Goal: Task Accomplishment & Management: Use online tool/utility

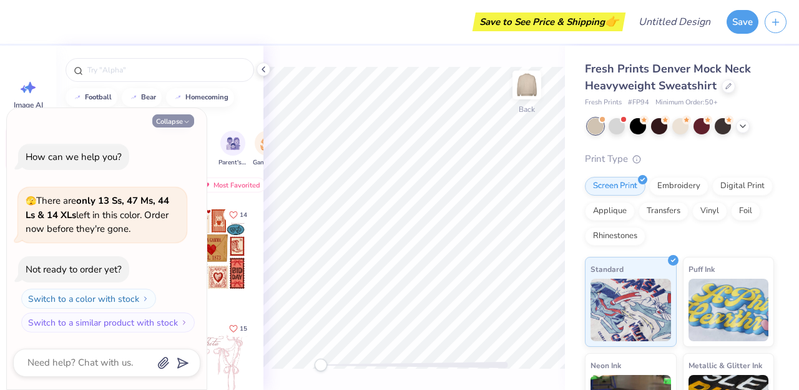
click at [174, 126] on button "Collapse" at bounding box center [173, 120] width 42 height 13
type textarea "x"
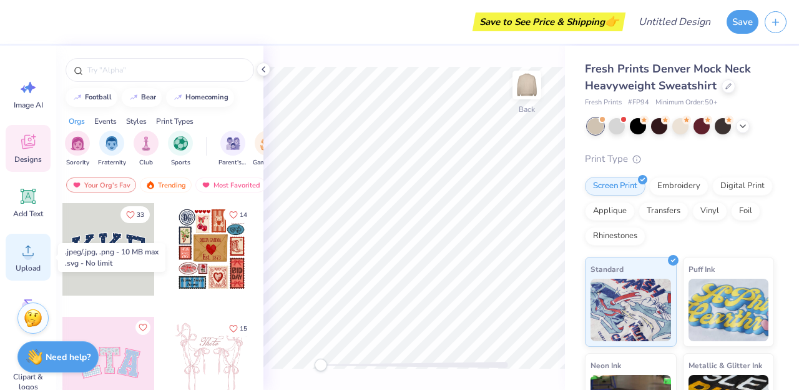
click at [31, 250] on icon at bounding box center [28, 250] width 19 height 19
click at [27, 243] on icon at bounding box center [28, 250] width 19 height 19
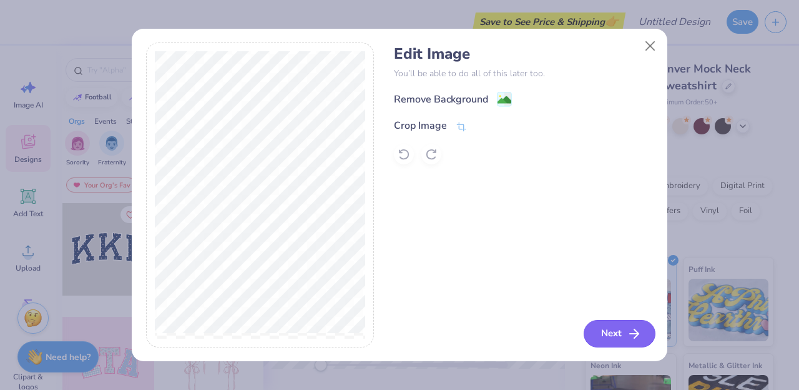
click at [622, 330] on button "Next" at bounding box center [620, 333] width 72 height 27
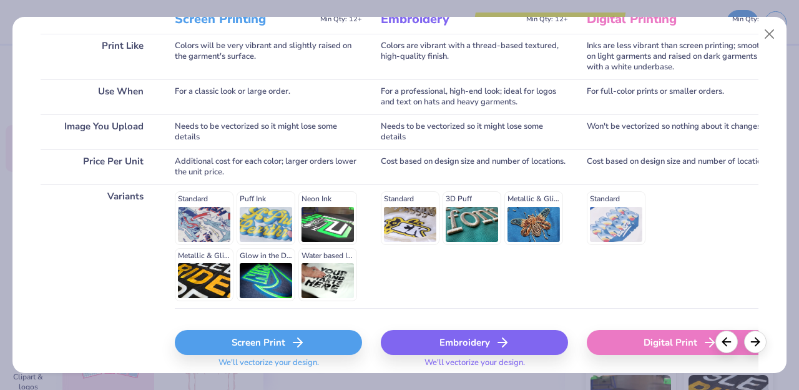
scroll to position [222, 0]
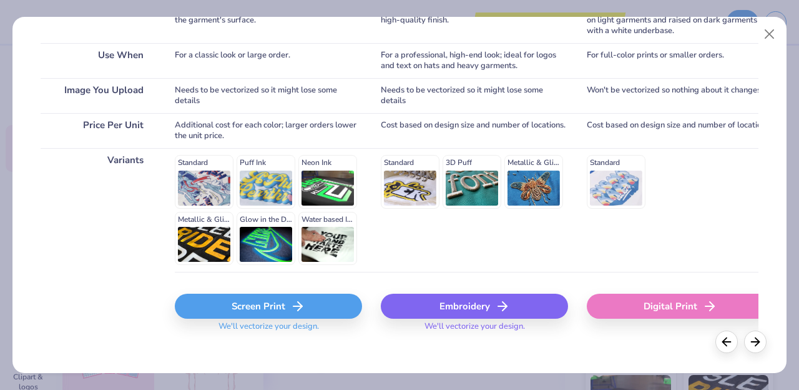
click at [654, 308] on div "Digital Print" at bounding box center [680, 305] width 187 height 25
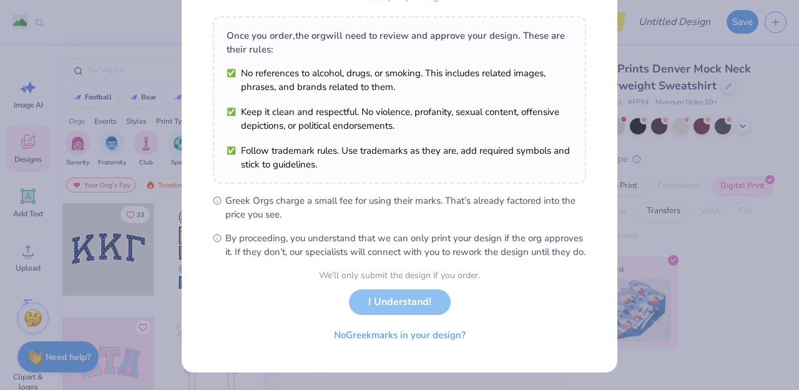
scroll to position [195, 0]
click at [416, 338] on button "No Greek marks in your design?" at bounding box center [399, 332] width 153 height 26
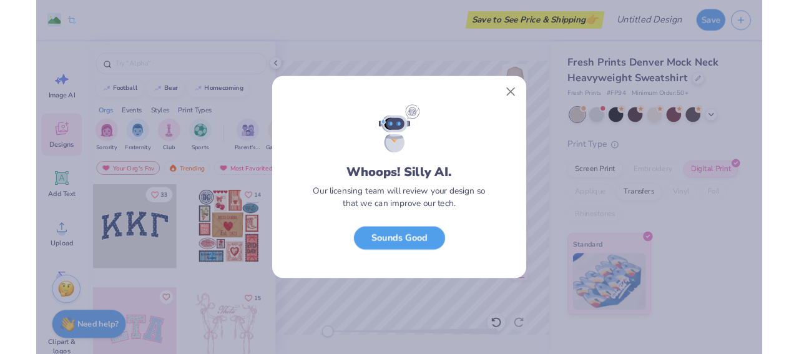
scroll to position [12, 0]
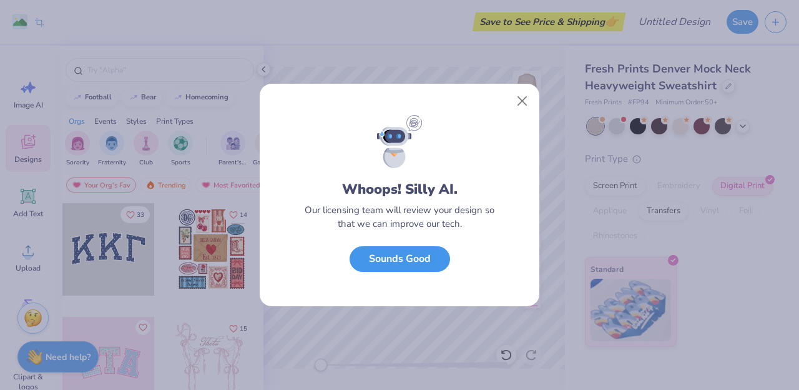
click at [428, 258] on button "Sounds Good" at bounding box center [400, 259] width 101 height 26
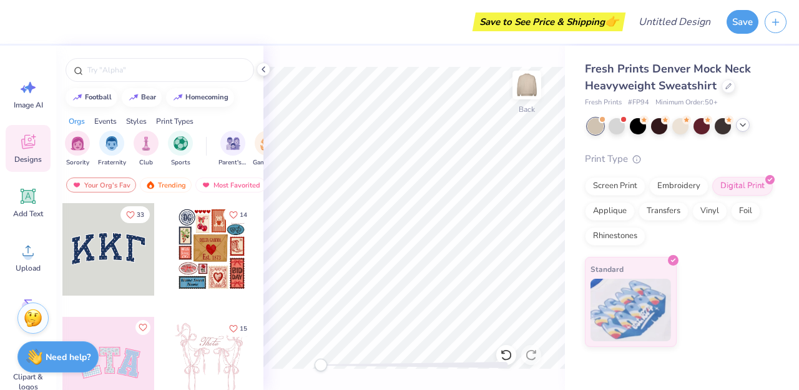
click at [739, 125] on icon at bounding box center [743, 125] width 10 height 10
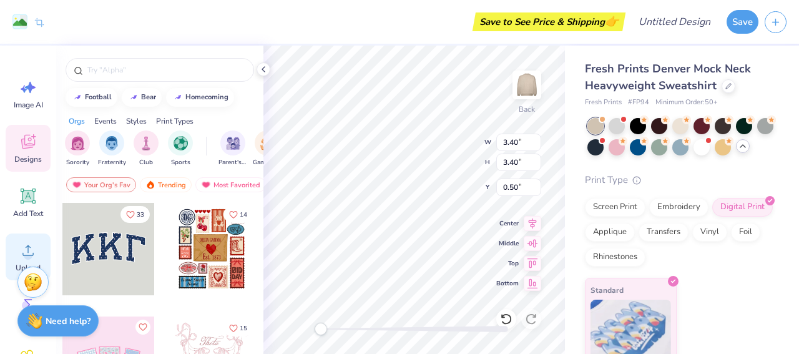
click at [27, 257] on circle at bounding box center [28, 255] width 9 height 9
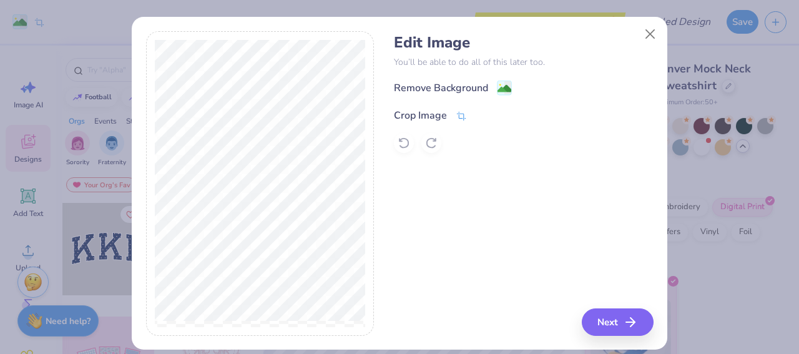
click at [413, 112] on div "Crop Image" at bounding box center [420, 115] width 53 height 15
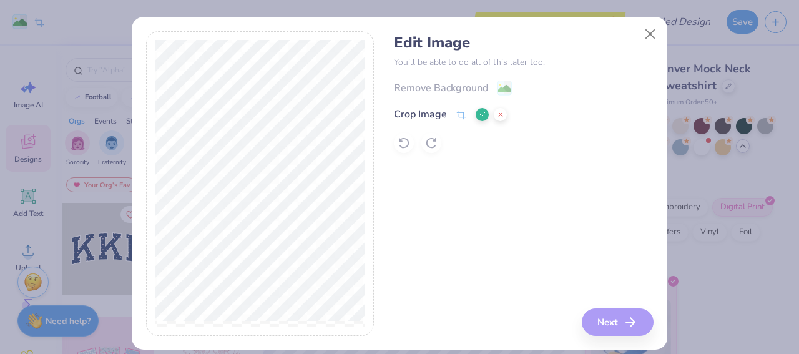
click at [529, 236] on div "Edit Image You’ll be able to do all of this later too. Remove Background Crop I…" at bounding box center [523, 183] width 259 height 305
click at [606, 322] on div "Edit Image You’ll be able to do all of this later too. Remove Background Crop I…" at bounding box center [523, 183] width 259 height 305
click at [483, 112] on icon at bounding box center [482, 114] width 7 height 7
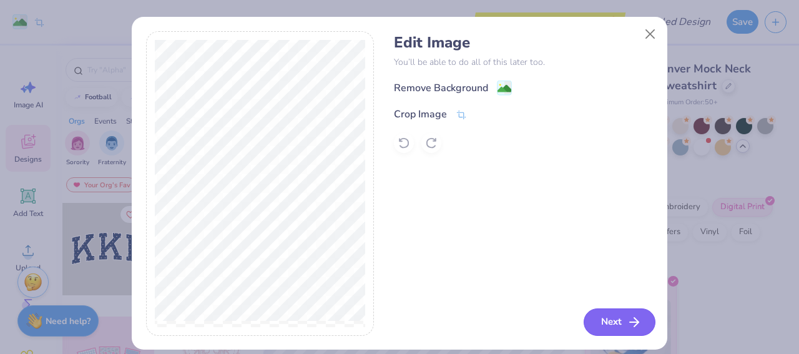
click at [621, 322] on button "Next" at bounding box center [620, 321] width 72 height 27
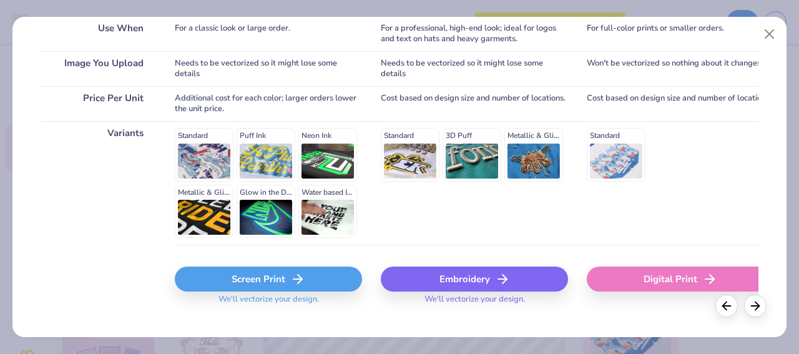
scroll to position [252, 0]
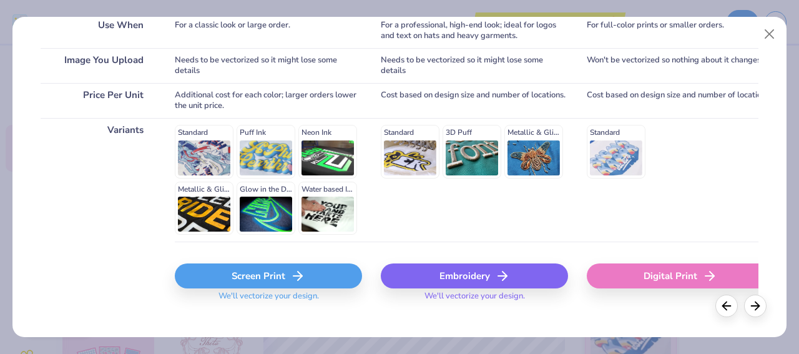
click at [635, 281] on div "Digital Print" at bounding box center [680, 275] width 187 height 25
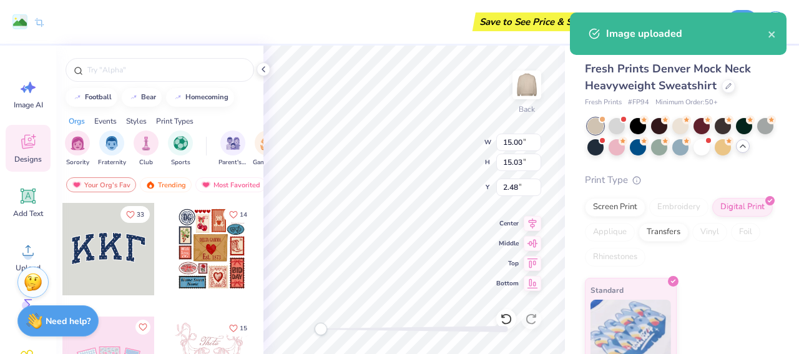
type input "15.00"
type input "15.03"
type input "2.48"
type input "3.40"
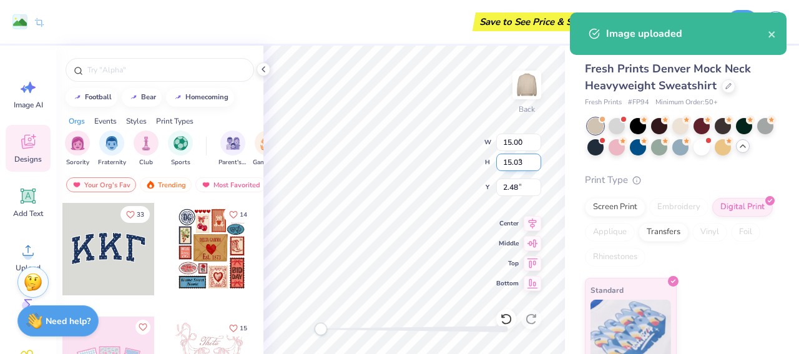
type input "0.50"
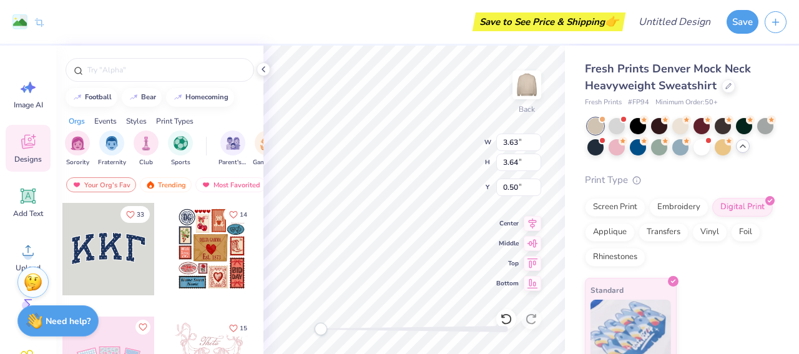
click at [566, 190] on div "Fresh Prints Denver Mock Neck Heavyweight Sweatshirt Fresh Prints # FP94 Minimu…" at bounding box center [682, 207] width 234 height 322
click at [570, 124] on div "Fresh Prints Denver Mock Neck Heavyweight Sweatshirt Fresh Prints # FP94 Minimu…" at bounding box center [682, 207] width 234 height 322
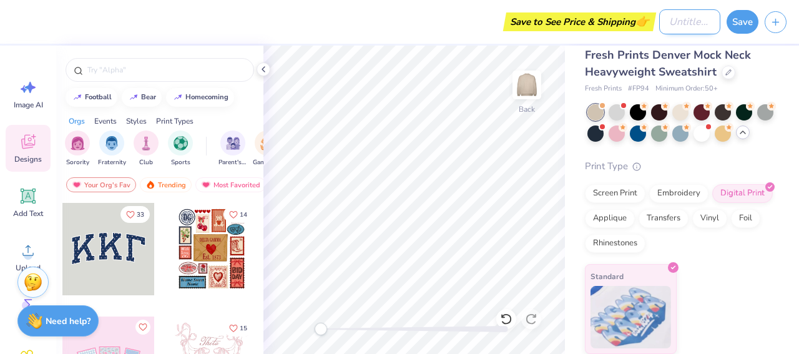
click at [674, 19] on input "Design Title" at bounding box center [689, 21] width 61 height 25
type input "Mock Neck"
click at [740, 22] on button "Save" at bounding box center [743, 20] width 32 height 24
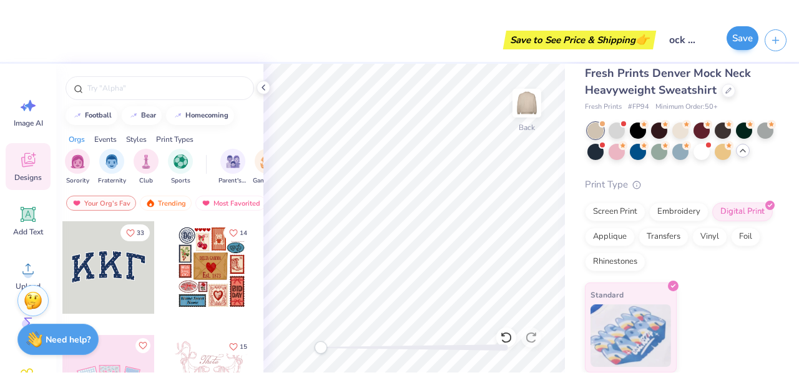
scroll to position [0, 0]
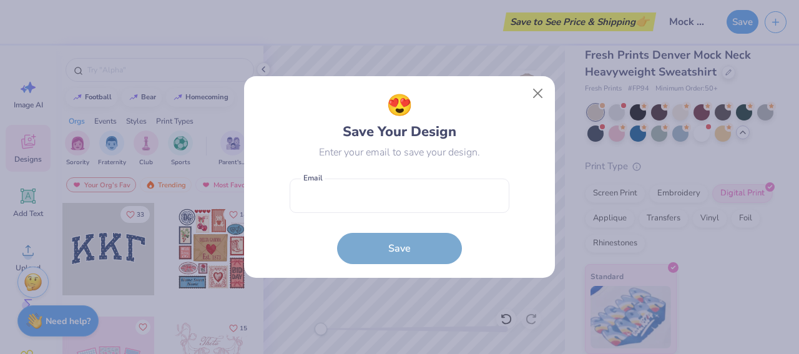
click at [432, 173] on form "Email is a required field Email Save" at bounding box center [400, 218] width 220 height 92
click at [407, 193] on input "email" at bounding box center [400, 196] width 220 height 34
type input "[EMAIL_ADDRESS][DOMAIN_NAME]"
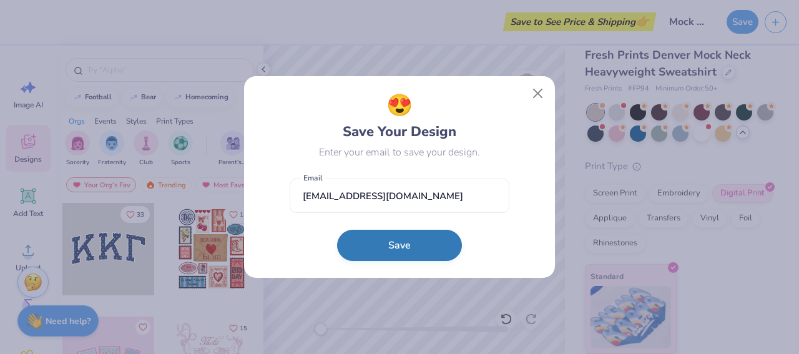
click at [388, 260] on button "Save" at bounding box center [399, 245] width 125 height 31
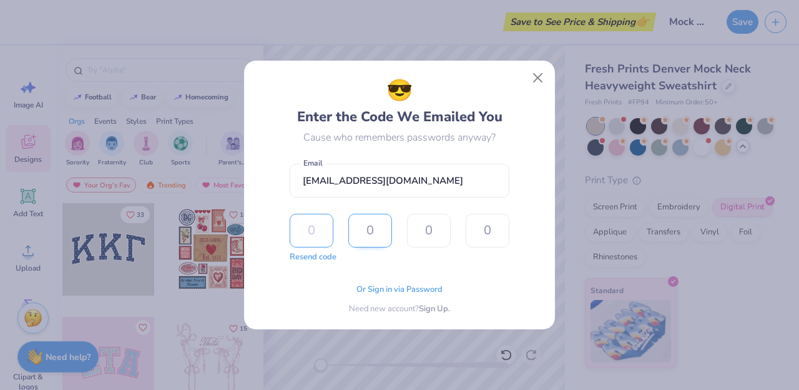
type input "3"
type input "8"
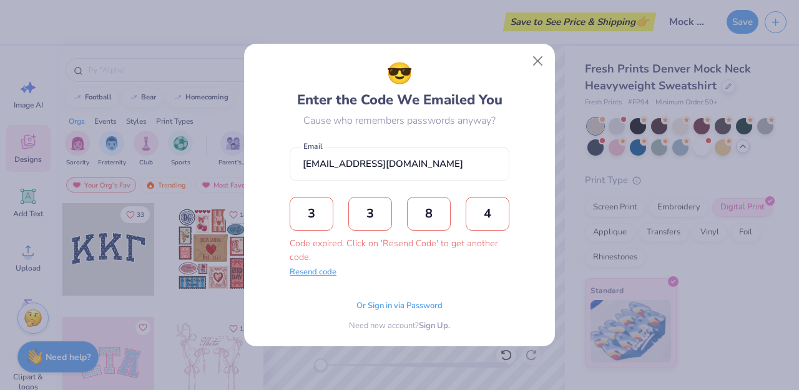
type input "4"
click at [331, 272] on button "Resend code" at bounding box center [313, 272] width 47 height 12
click at [305, 237] on div "Code expired. Click on 'Resend Code' to get another code." at bounding box center [400, 250] width 220 height 27
click at [304, 227] on input "text" at bounding box center [312, 214] width 44 height 34
type input "2"
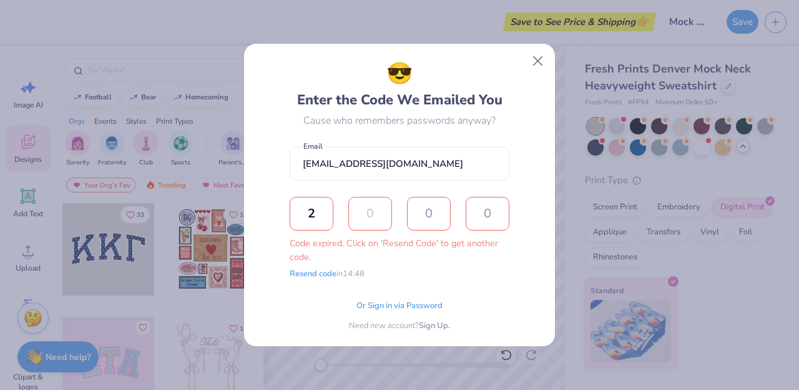
type input "0"
type input "2"
type input "1"
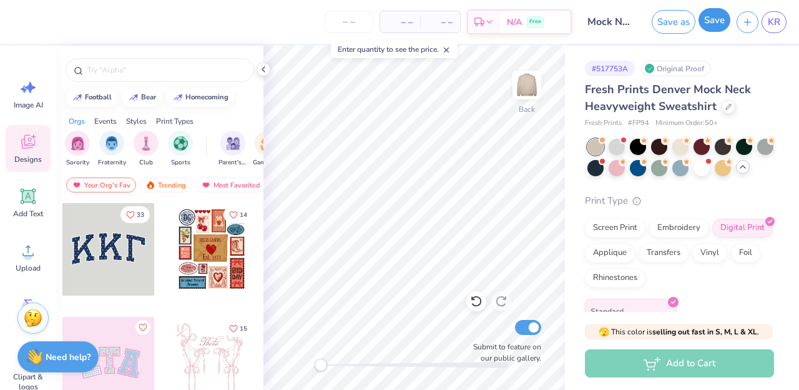
click at [715, 26] on button "Save" at bounding box center [715, 20] width 32 height 24
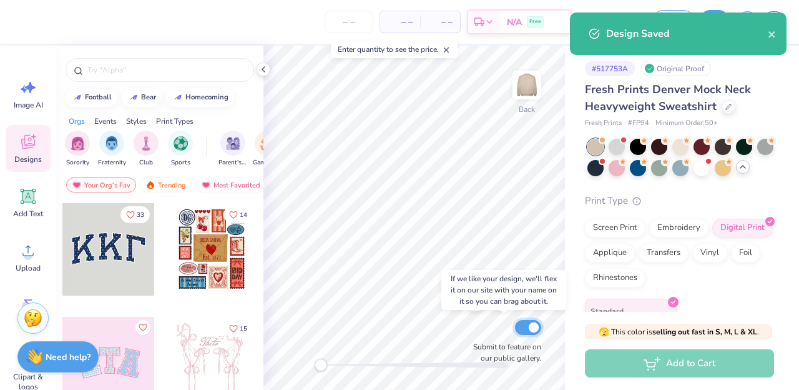
click at [531, 328] on input "Submit to feature on our public gallery." at bounding box center [528, 327] width 26 height 15
checkbox input "false"
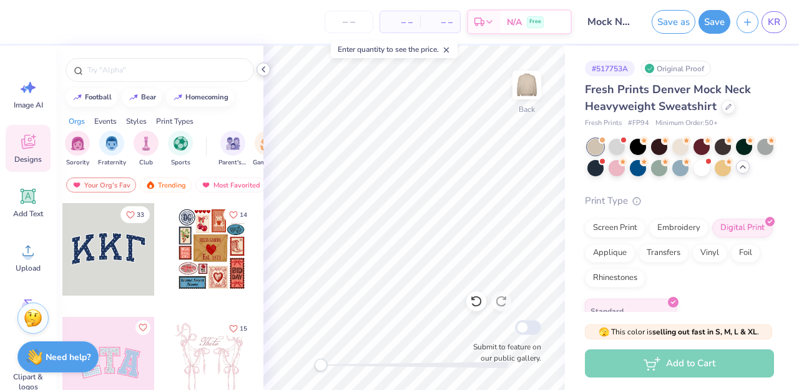
click at [265, 68] on icon at bounding box center [263, 69] width 10 height 10
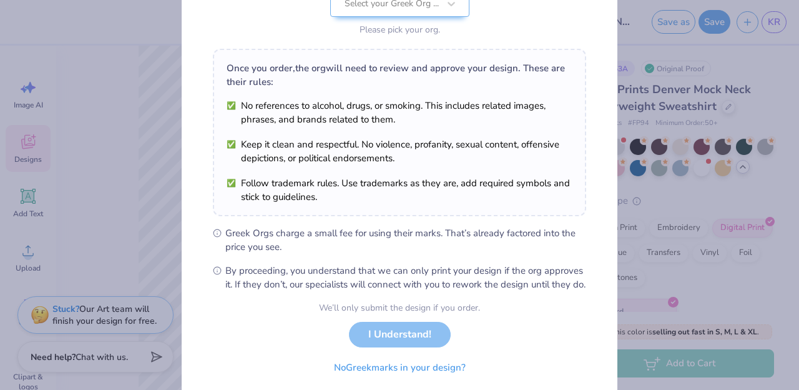
scroll to position [195, 0]
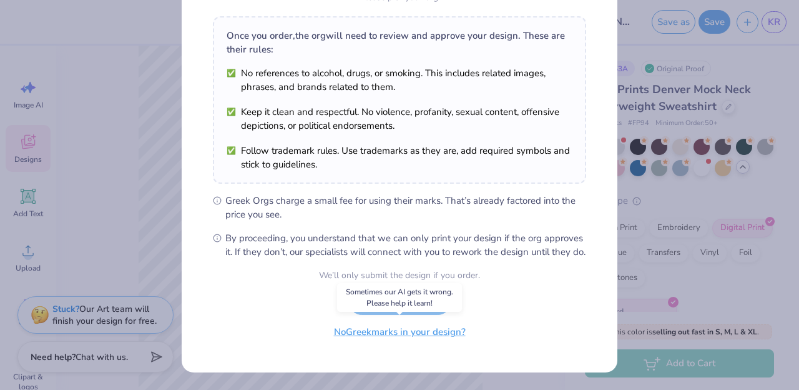
click at [408, 333] on button "No Greek marks in your design?" at bounding box center [399, 332] width 153 height 26
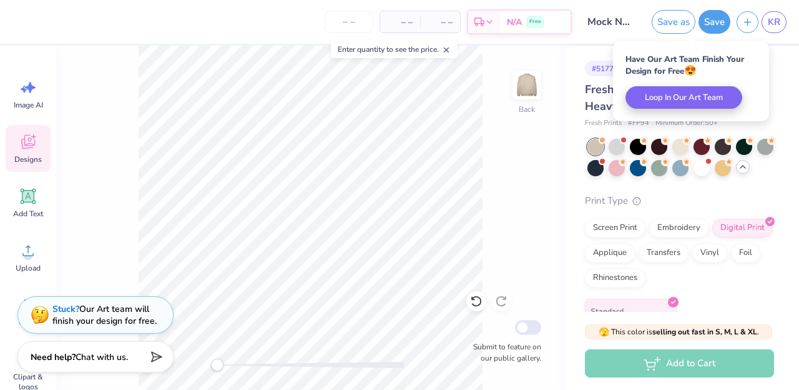
scroll to position [12, 0]
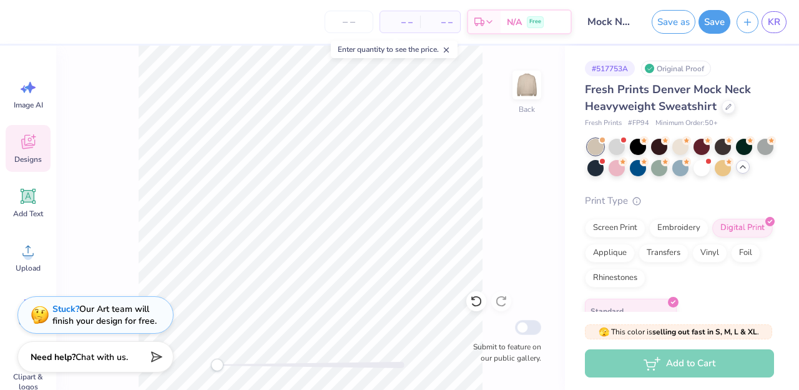
click at [448, 49] on line at bounding box center [447, 50] width 4 height 4
click at [402, 23] on span "– –" at bounding box center [400, 22] width 25 height 13
click at [408, 23] on span "– –" at bounding box center [400, 22] width 25 height 13
click at [355, 24] on input "number" at bounding box center [349, 22] width 49 height 22
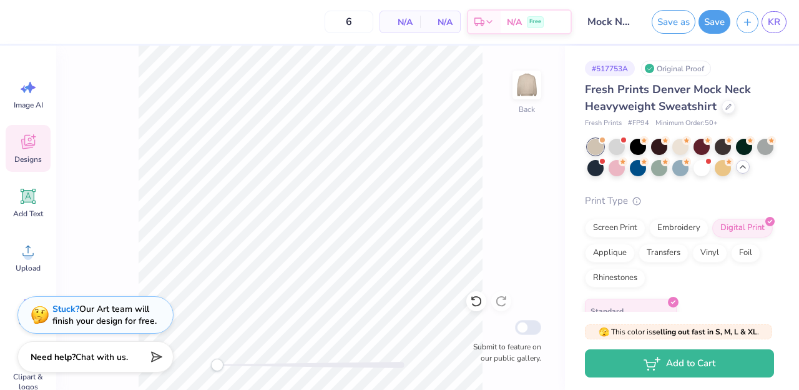
type input "50"
click at [322, 19] on input "50" at bounding box center [301, 22] width 49 height 22
click at [315, 21] on input "50" at bounding box center [301, 22] width 49 height 22
